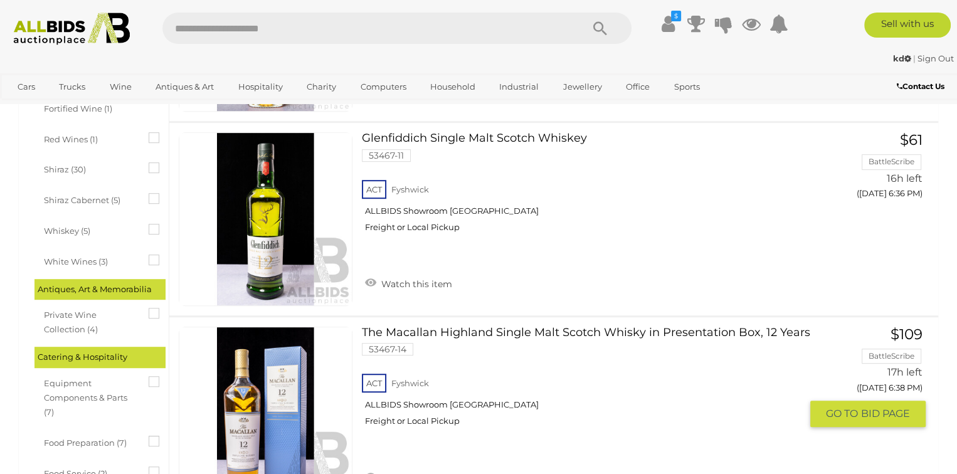
scroll to position [627, 0]
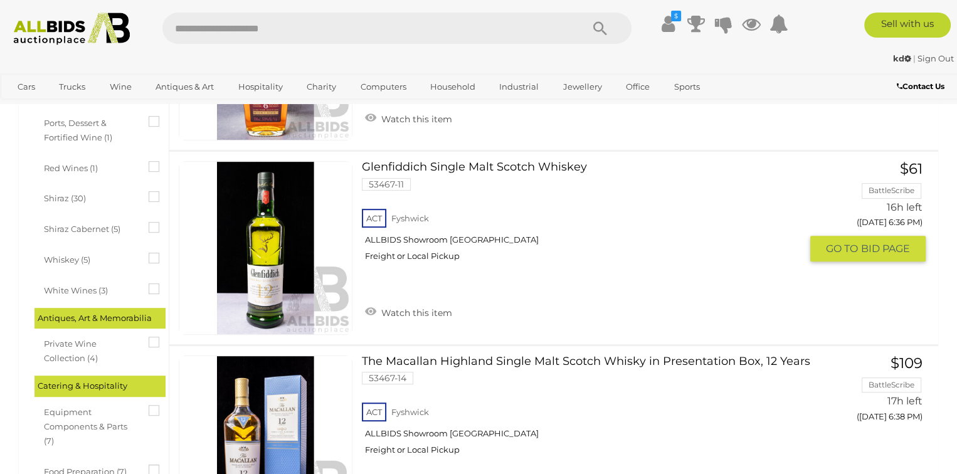
click at [380, 169] on link "Glenfiddich Single Malt Scotch Whiskey 53467-11 ACT Fyshwick ALLBIDS Showroom F…" at bounding box center [585, 216] width 429 height 110
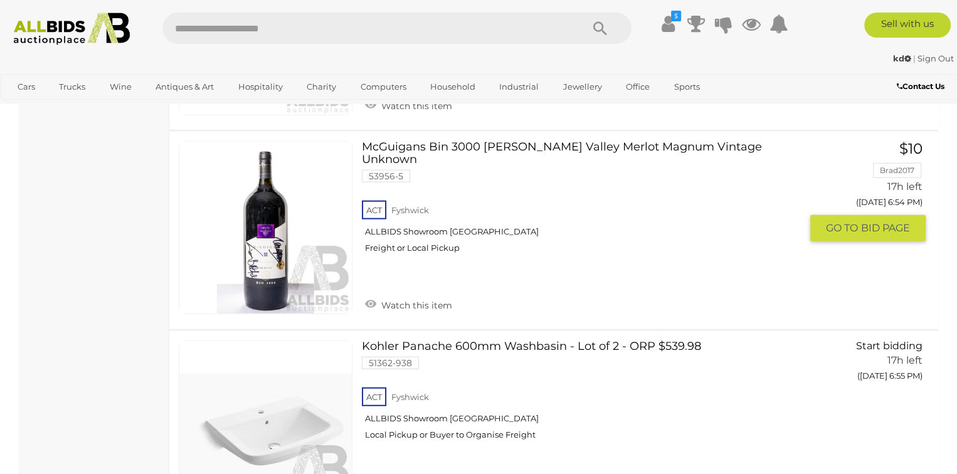
scroll to position [3197, 0]
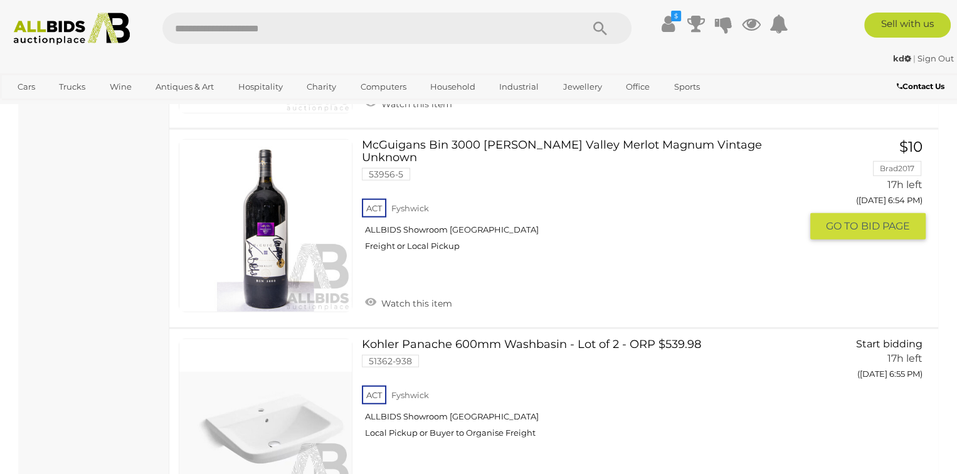
click at [292, 223] on link at bounding box center [266, 226] width 174 height 174
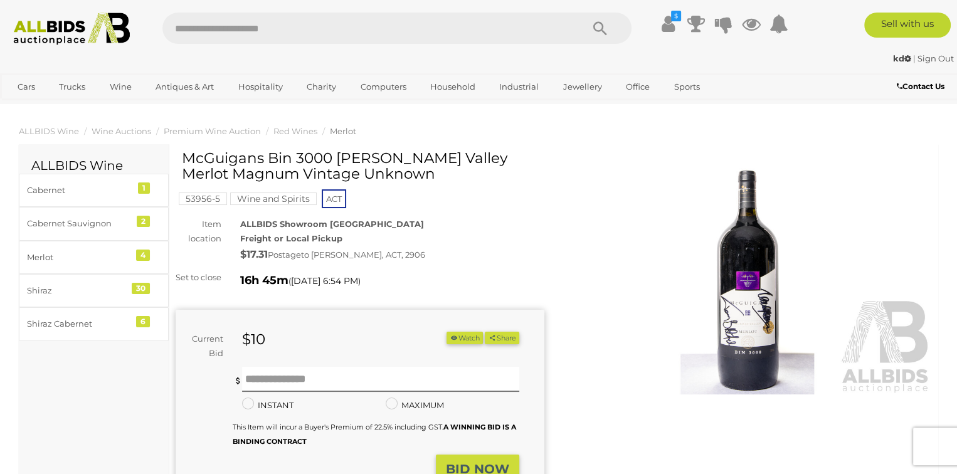
click at [755, 294] on img at bounding box center [747, 276] width 369 height 238
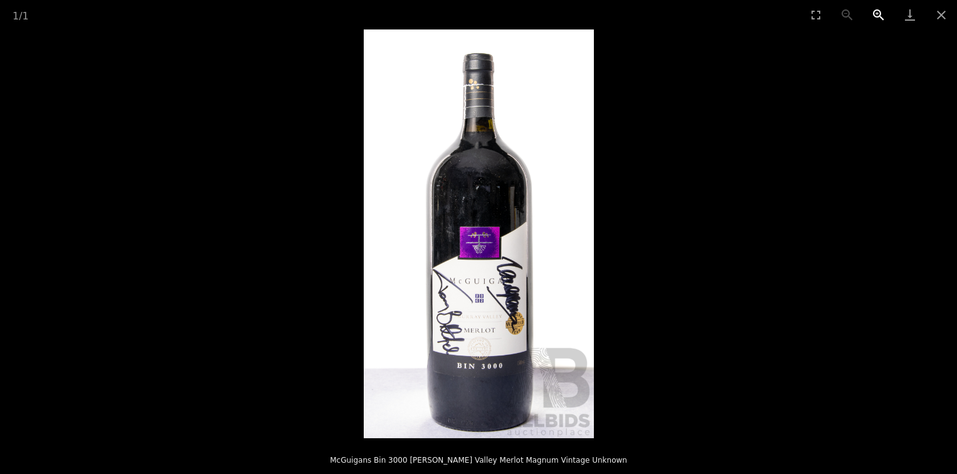
click at [879, 16] on button "Zoom in" at bounding box center [878, 14] width 31 height 29
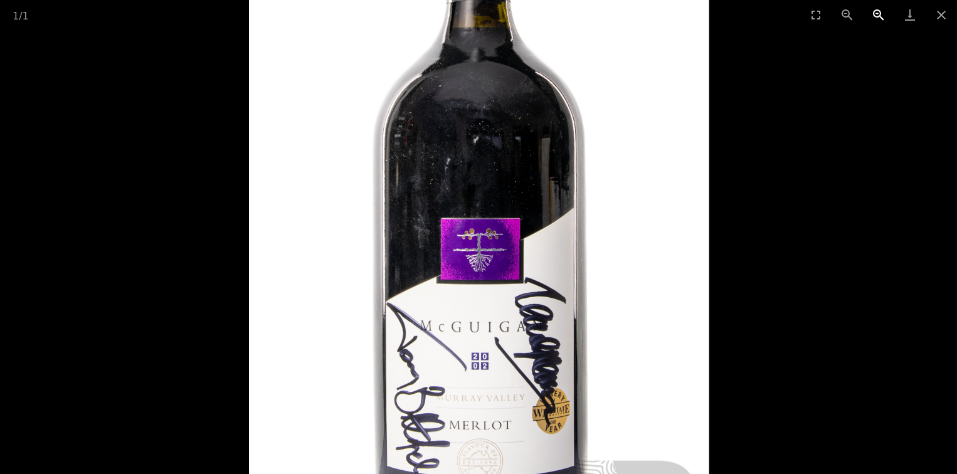
click at [879, 16] on button "Zoom in" at bounding box center [878, 14] width 31 height 29
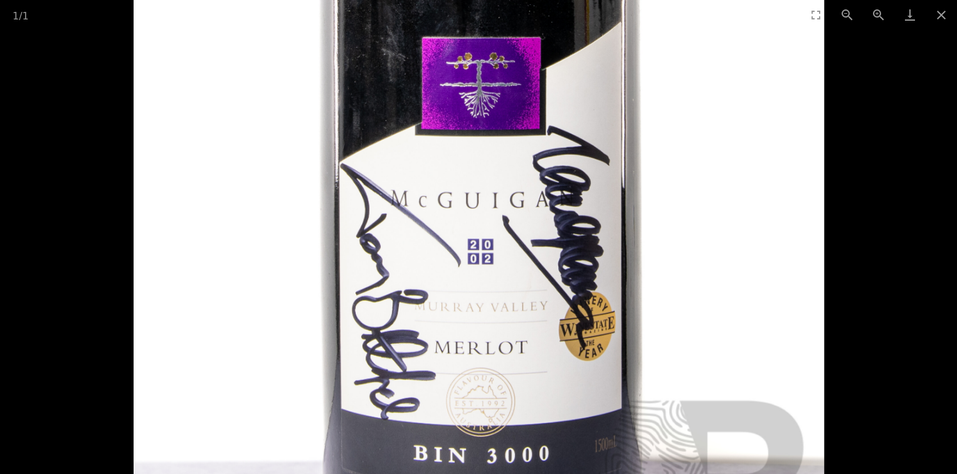
drag, startPoint x: 671, startPoint y: 272, endPoint x: 620, endPoint y: 100, distance: 179.9
click at [620, 100] on img at bounding box center [479, 58] width 690 height 1226
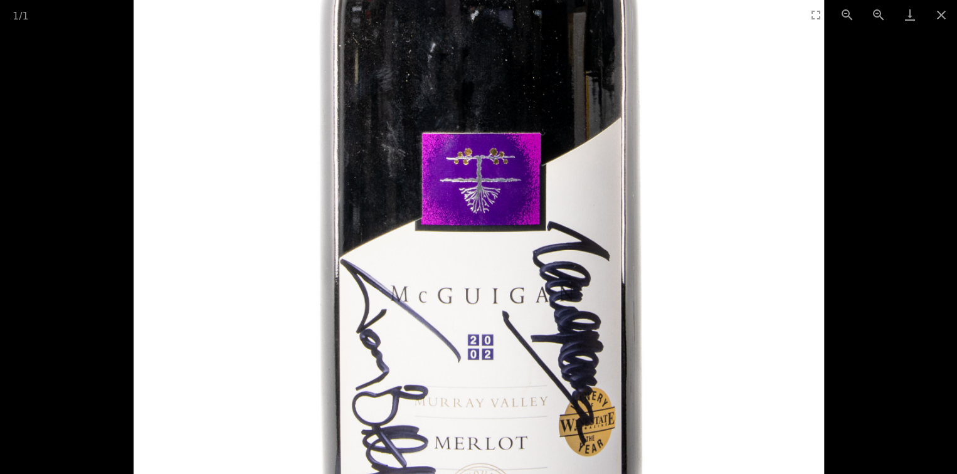
drag, startPoint x: 640, startPoint y: 124, endPoint x: 651, endPoint y: 273, distance: 148.9
click at [651, 273] on img at bounding box center [479, 154] width 690 height 1226
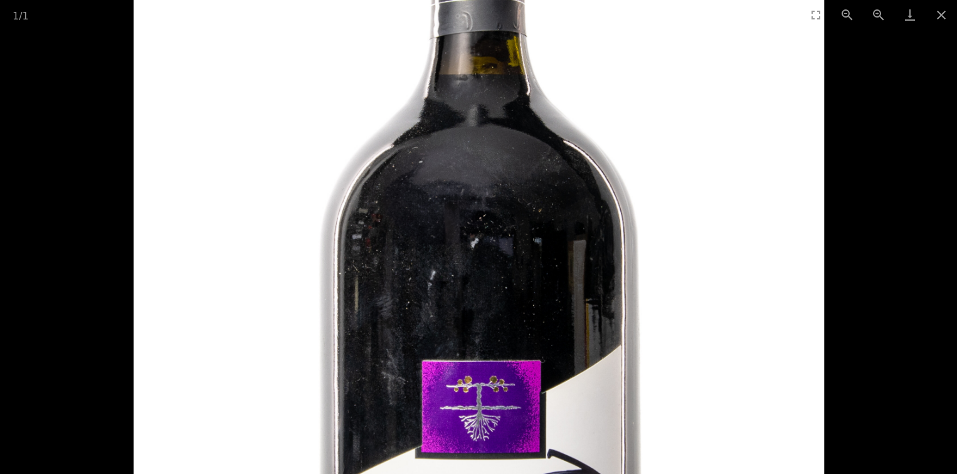
drag, startPoint x: 666, startPoint y: 129, endPoint x: 694, endPoint y: 312, distance: 185.1
click at [694, 312] on img at bounding box center [479, 382] width 690 height 1226
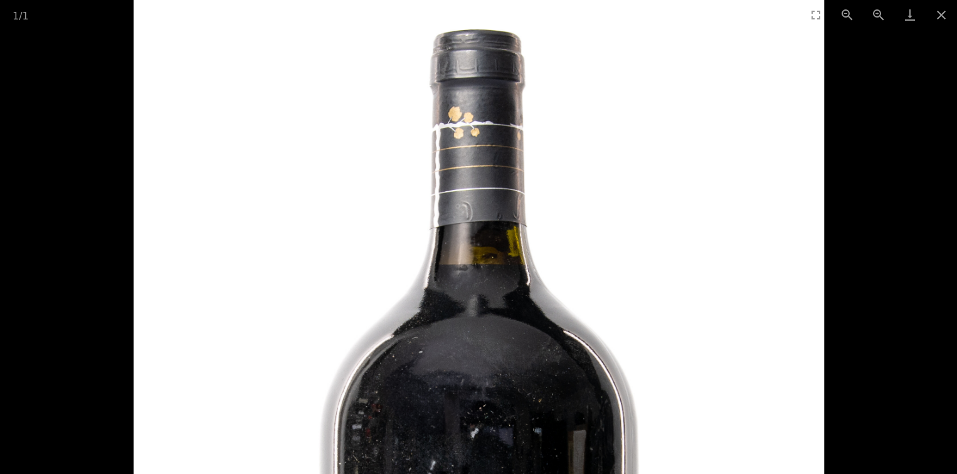
drag, startPoint x: 706, startPoint y: 208, endPoint x: 688, endPoint y: 307, distance: 100.1
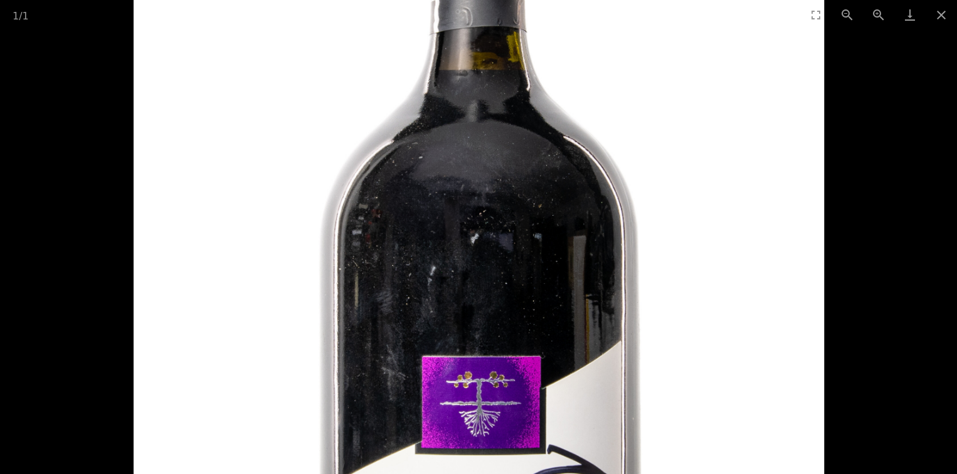
drag, startPoint x: 695, startPoint y: 351, endPoint x: 667, endPoint y: 118, distance: 234.8
click at [667, 118] on img at bounding box center [479, 377] width 690 height 1226
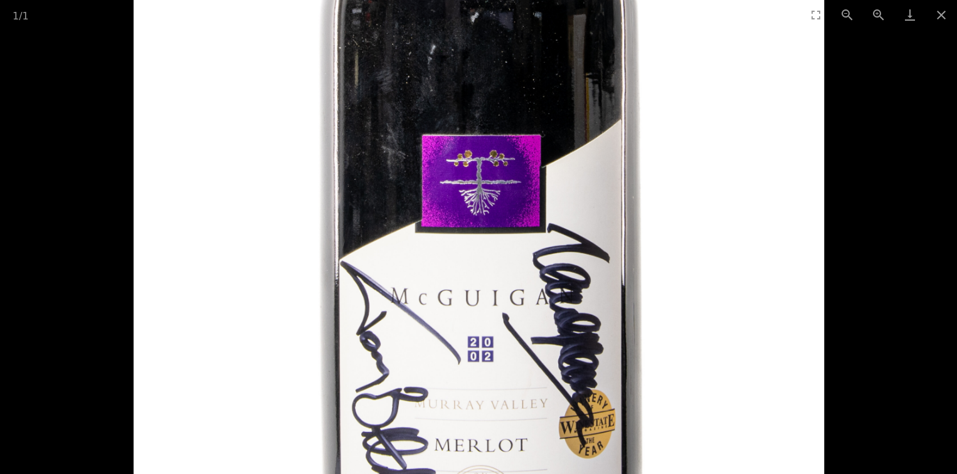
drag, startPoint x: 705, startPoint y: 332, endPoint x: 678, endPoint y: 162, distance: 172.0
click at [678, 164] on img at bounding box center [479, 156] width 690 height 1226
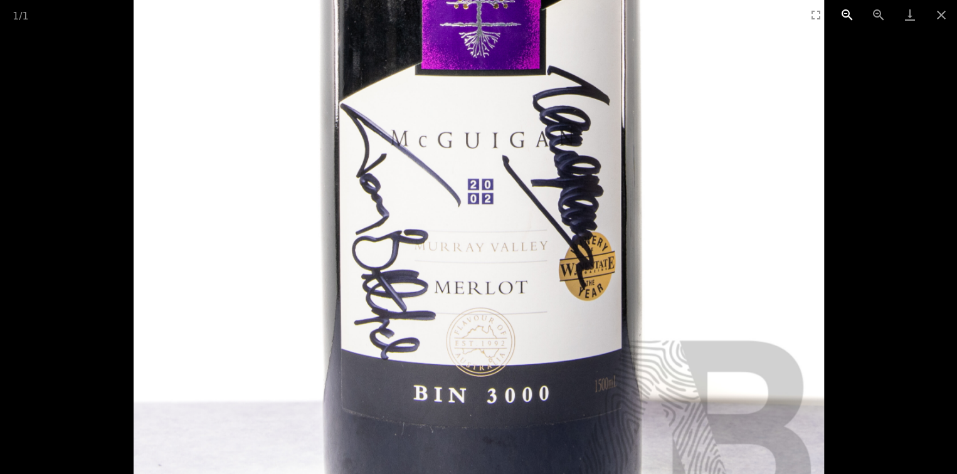
click at [844, 15] on button "Zoom out" at bounding box center [846, 14] width 31 height 29
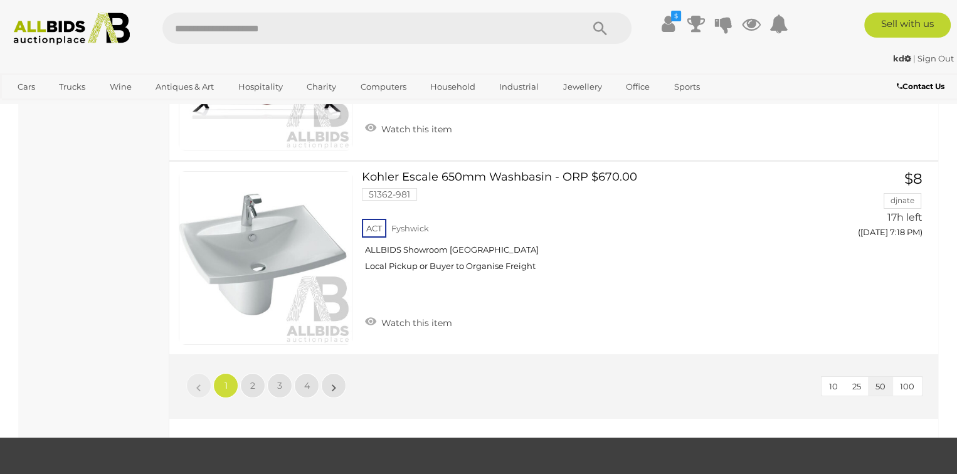
scroll to position [9654, 0]
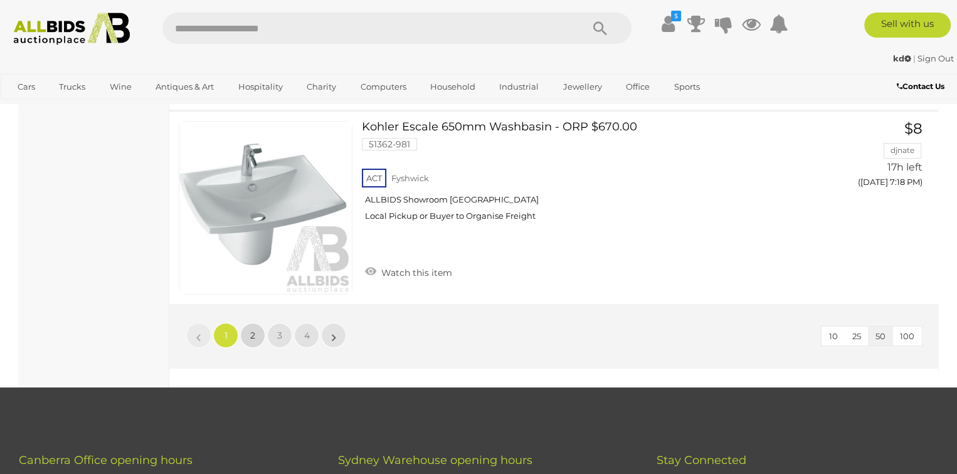
click at [251, 330] on span "2" at bounding box center [252, 335] width 5 height 11
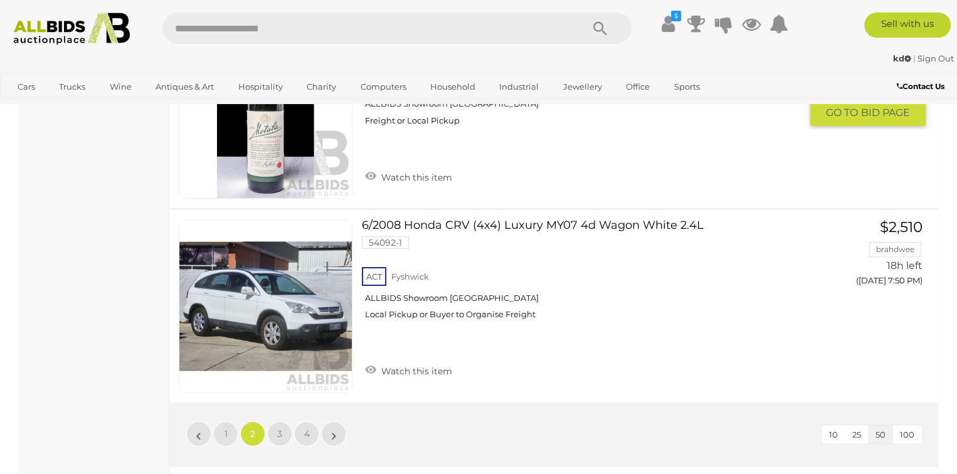
scroll to position [9592, 0]
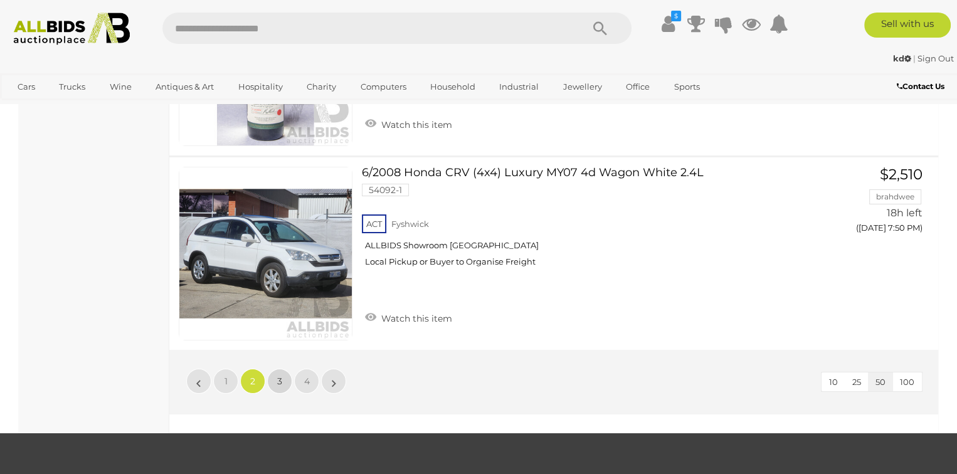
click at [276, 369] on link "3" at bounding box center [279, 381] width 25 height 25
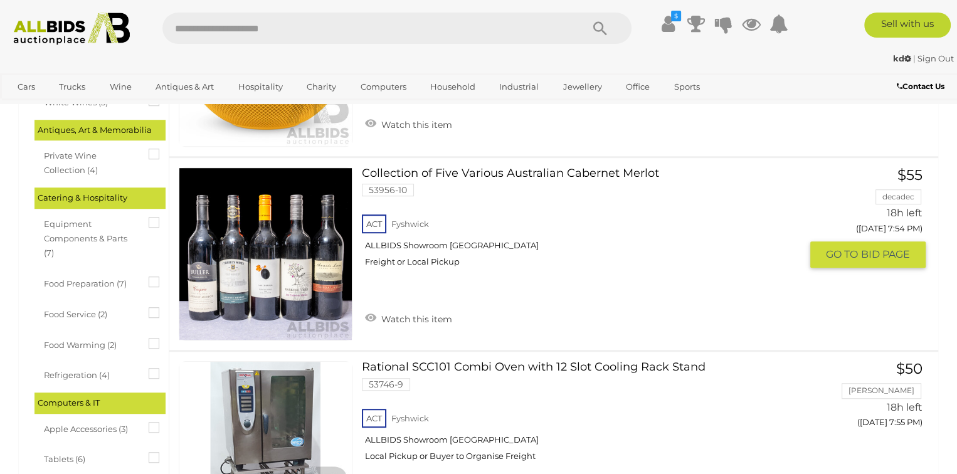
scroll to position [816, 0]
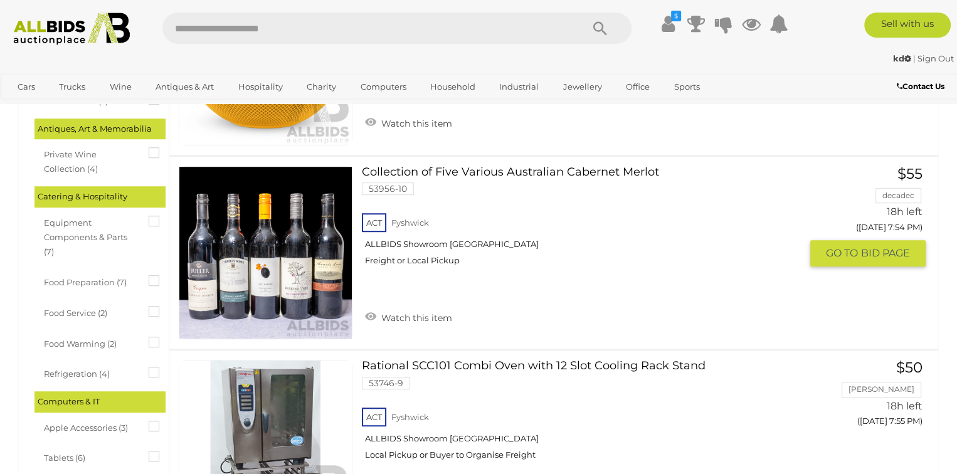
click at [274, 254] on link at bounding box center [266, 253] width 174 height 174
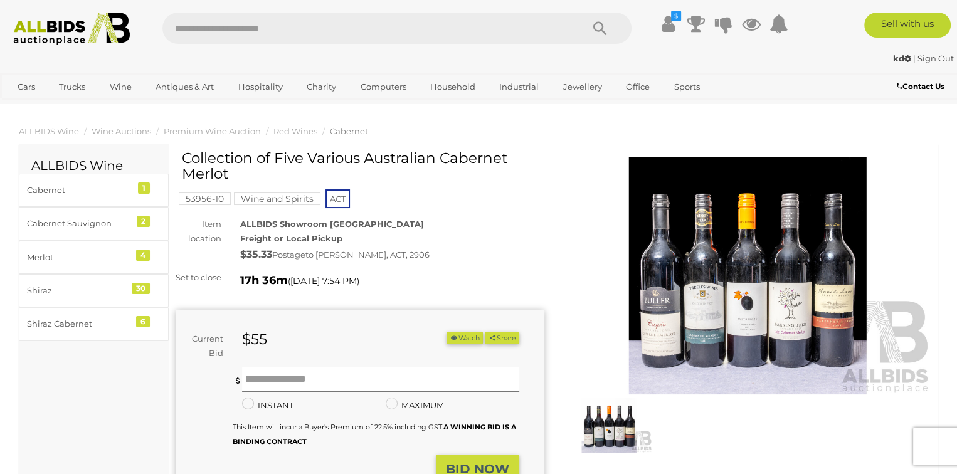
click at [699, 291] on img at bounding box center [747, 276] width 369 height 238
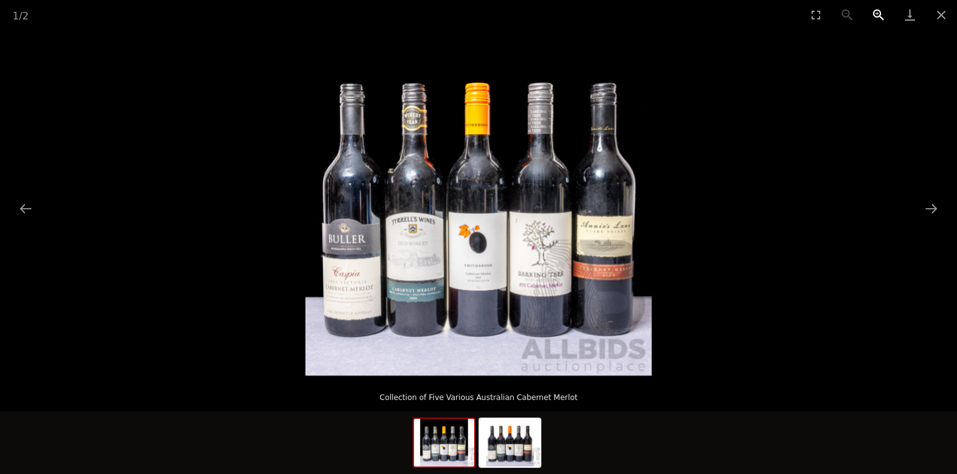
click at [875, 14] on button "Zoom in" at bounding box center [878, 14] width 31 height 29
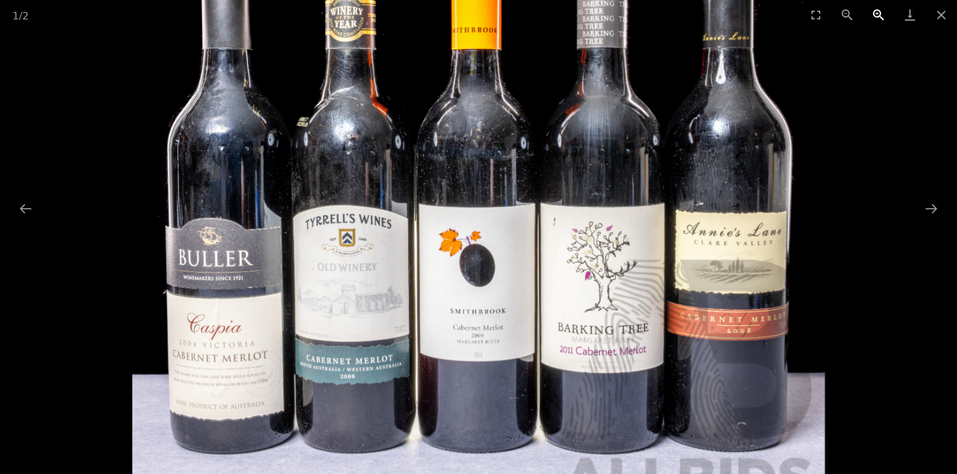
click at [875, 14] on button "Zoom in" at bounding box center [878, 14] width 31 height 29
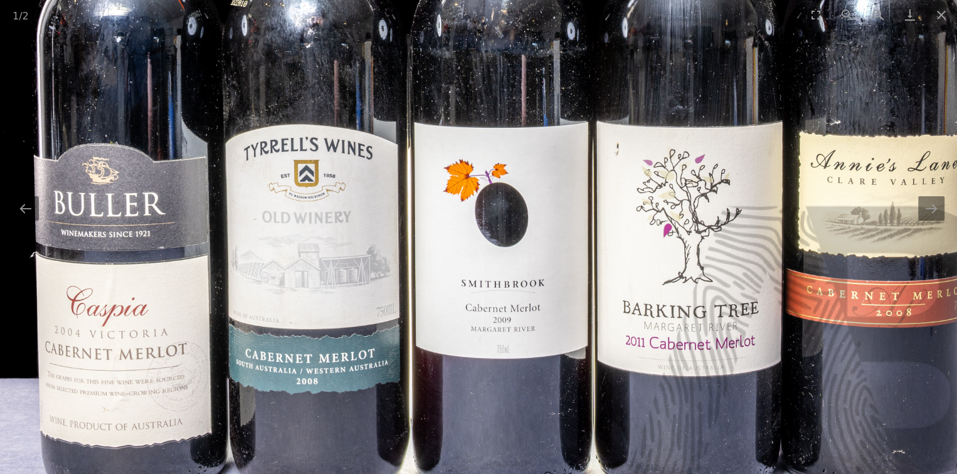
drag, startPoint x: 452, startPoint y: 239, endPoint x: 470, endPoint y: 184, distance: 58.7
click at [470, 184] on img at bounding box center [503, 95] width 1038 height 1038
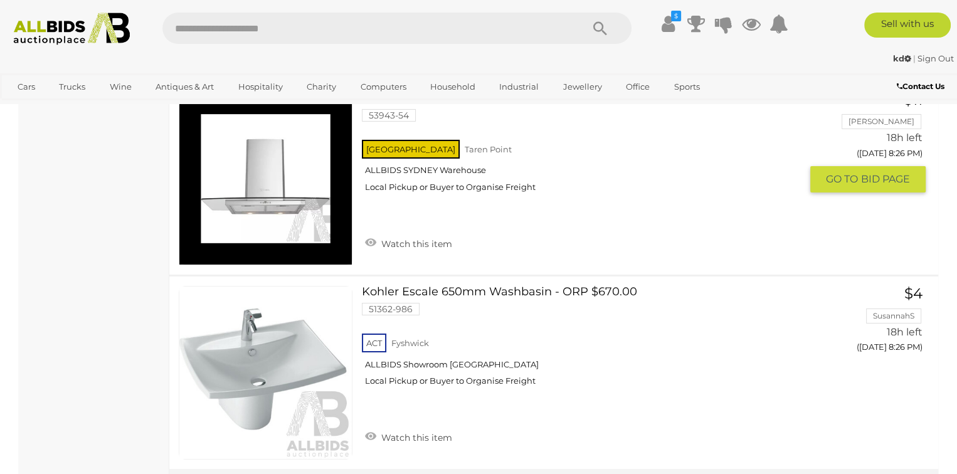
scroll to position [9529, 0]
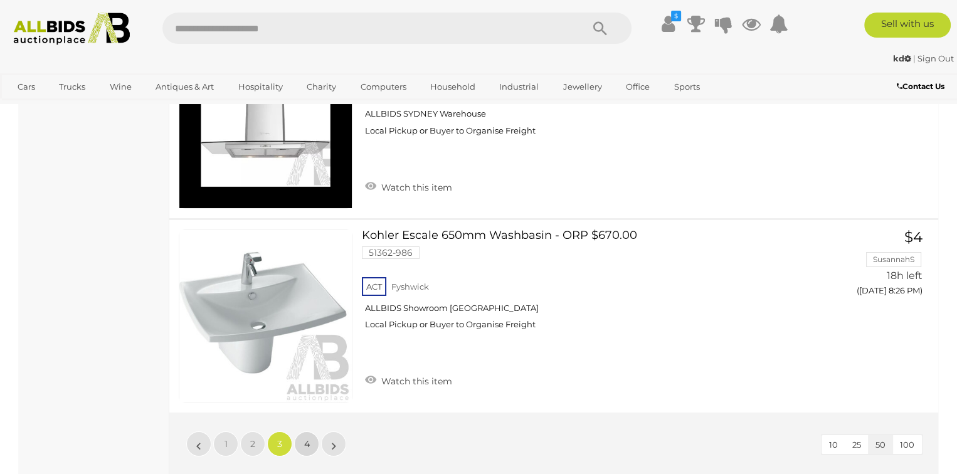
click at [306, 438] on span "4" at bounding box center [307, 443] width 6 height 11
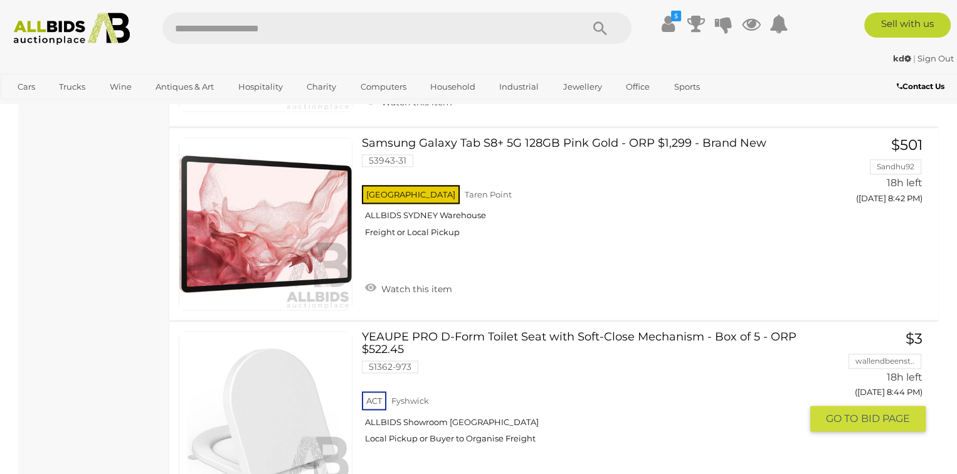
scroll to position [1819, 0]
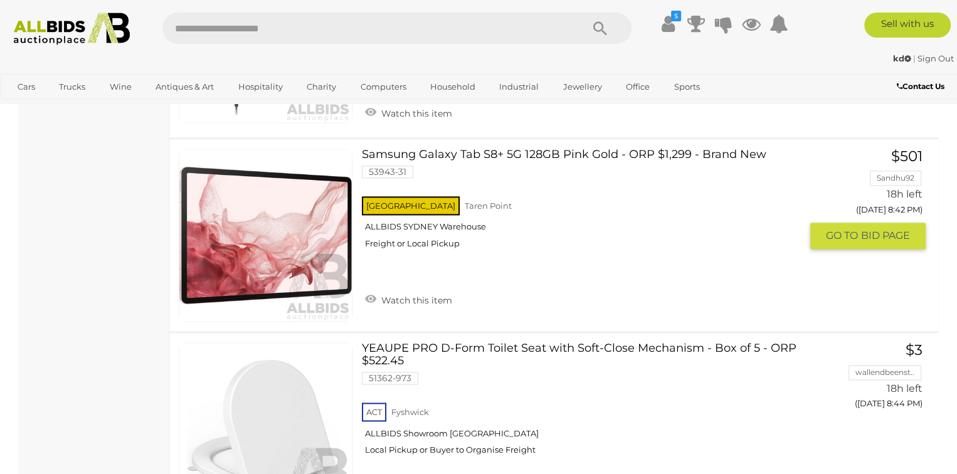
click at [302, 254] on img at bounding box center [265, 235] width 172 height 172
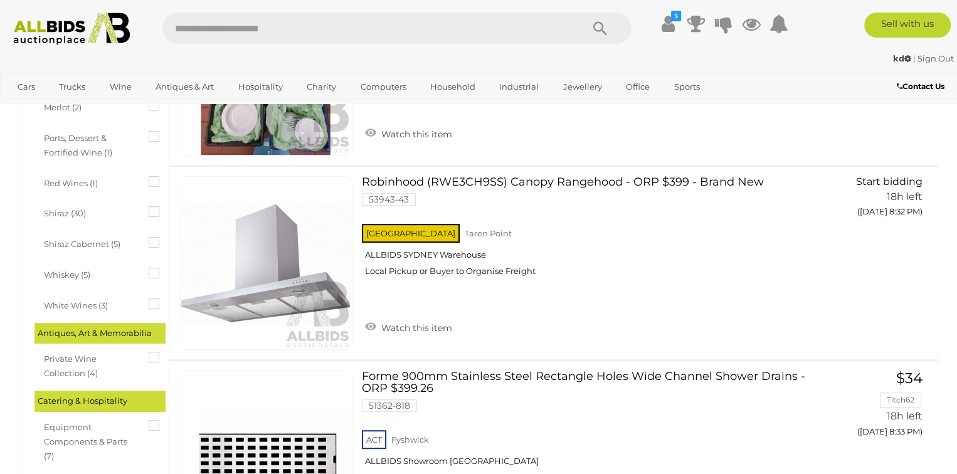
scroll to position [130, 0]
